Goal: Find specific page/section: Find specific page/section

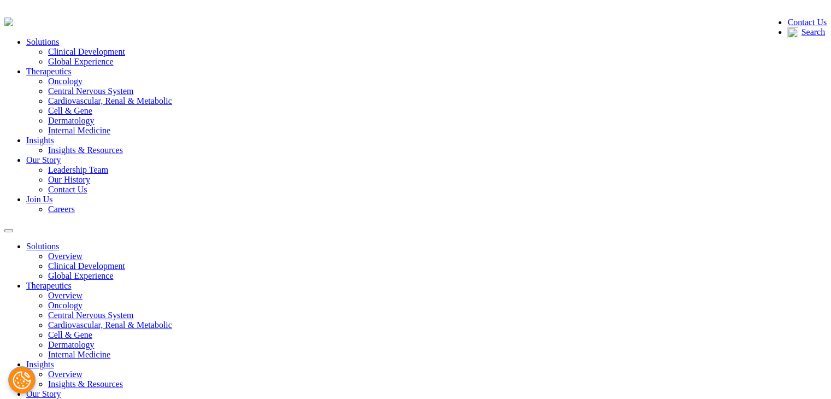
click at [75, 204] on link "Careers" at bounding box center [61, 208] width 27 height 9
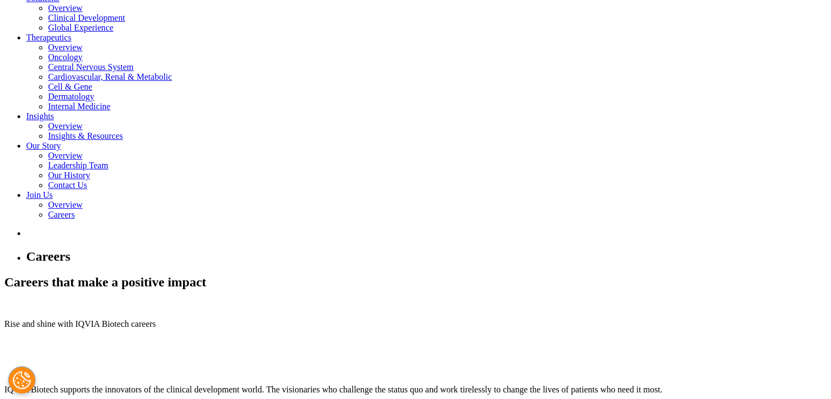
scroll to position [182, 0]
